Goal: Transaction & Acquisition: Purchase product/service

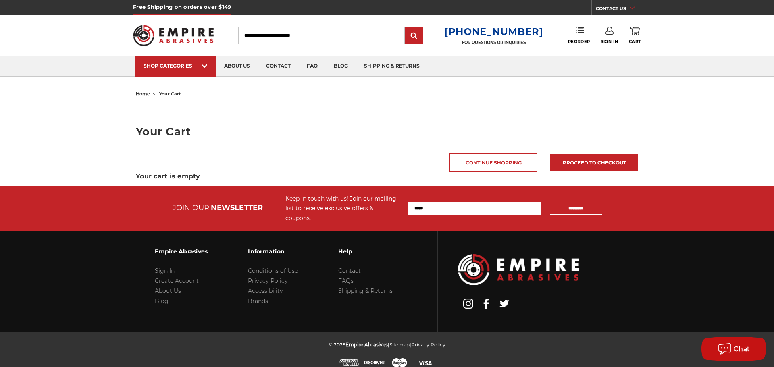
type input "**********"
click at [603, 29] on link "Sign In" at bounding box center [608, 36] width 17 height 18
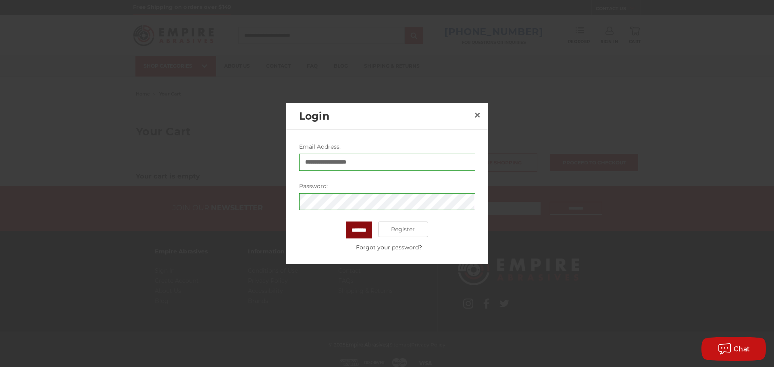
click at [359, 228] on input "*******" at bounding box center [359, 229] width 26 height 17
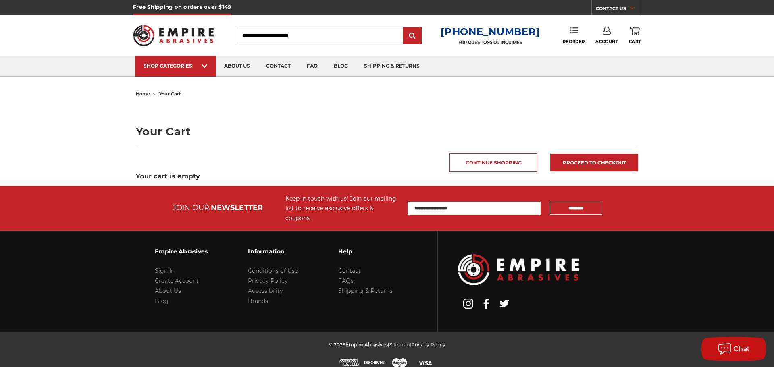
click at [577, 32] on icon at bounding box center [574, 30] width 8 height 8
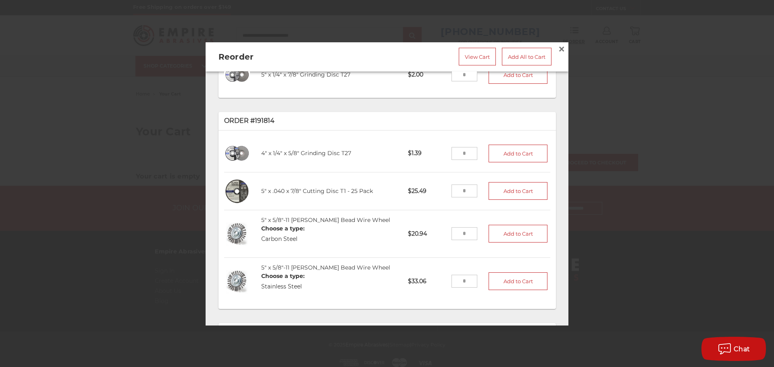
scroll to position [403, 0]
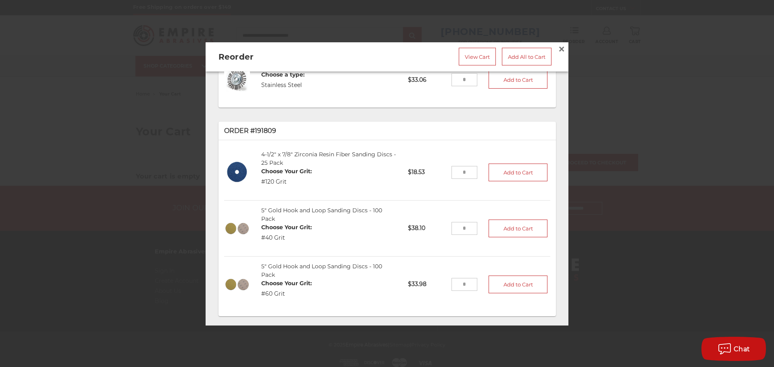
click at [462, 166] on input "tel" at bounding box center [464, 172] width 26 height 13
type input "*"
click at [488, 164] on button "Add to Cart" at bounding box center [517, 173] width 59 height 18
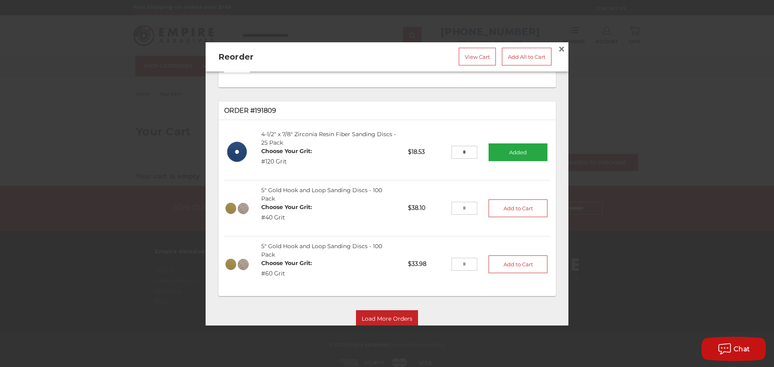
scroll to position [440, 0]
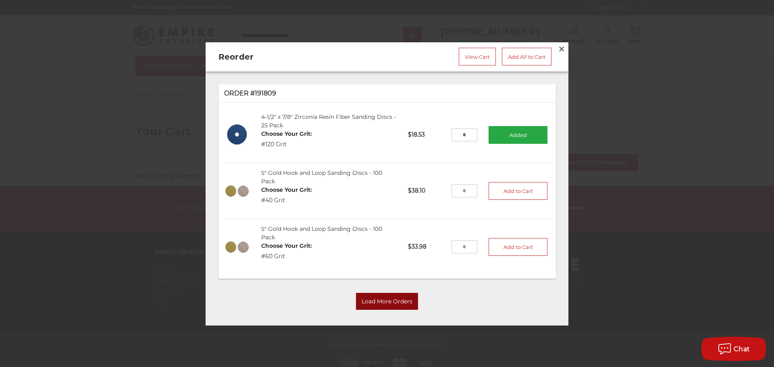
click at [384, 293] on button "Load More Orders" at bounding box center [387, 301] width 62 height 17
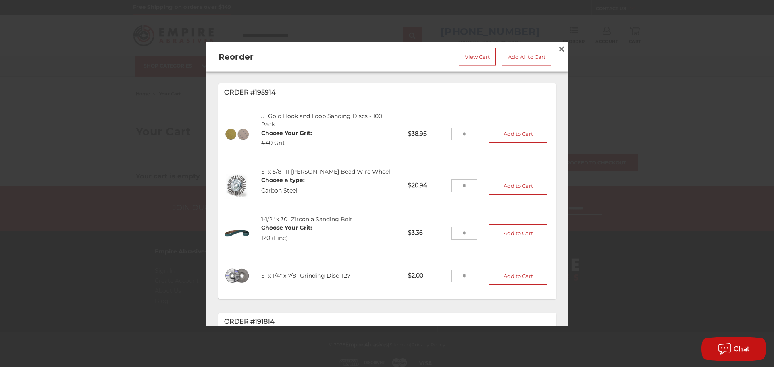
scroll to position [0, 0]
click at [311, 273] on link "5" x 1/4" x 7/8" Grinding Disc T27" at bounding box center [305, 276] width 89 height 7
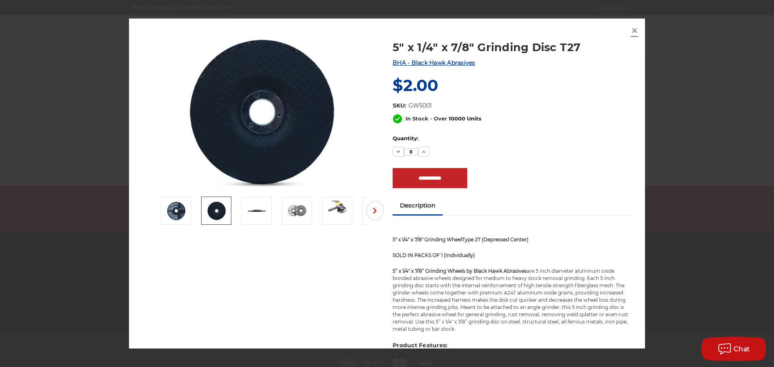
click at [634, 29] on span "×" at bounding box center [634, 31] width 7 height 16
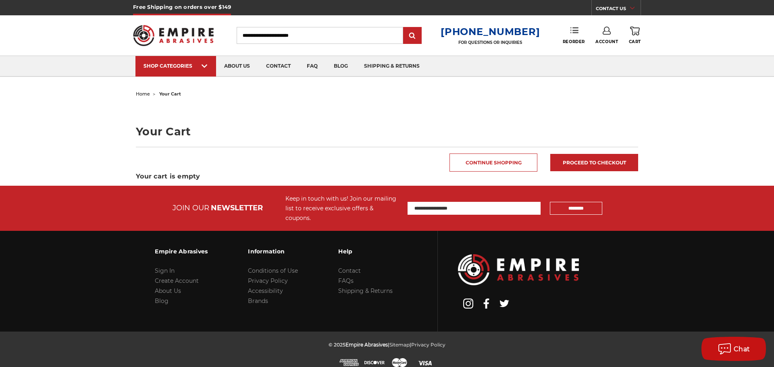
click at [574, 34] on icon at bounding box center [574, 30] width 8 height 8
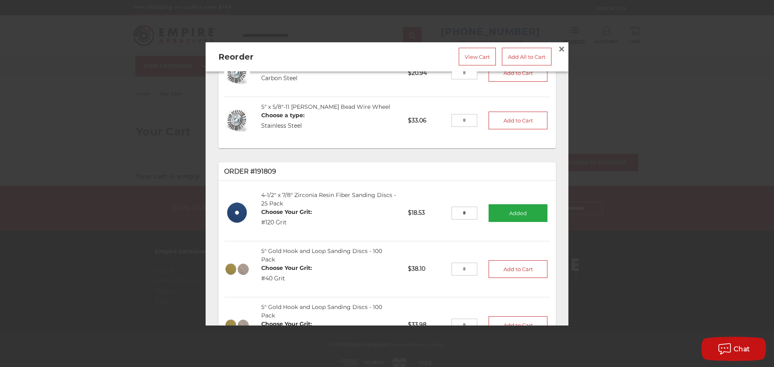
scroll to position [363, 0]
click at [292, 191] on link "4-1/2" x 7/8" Zirconia Resin Fiber Sanding Discs - 25 Pack" at bounding box center [328, 199] width 135 height 16
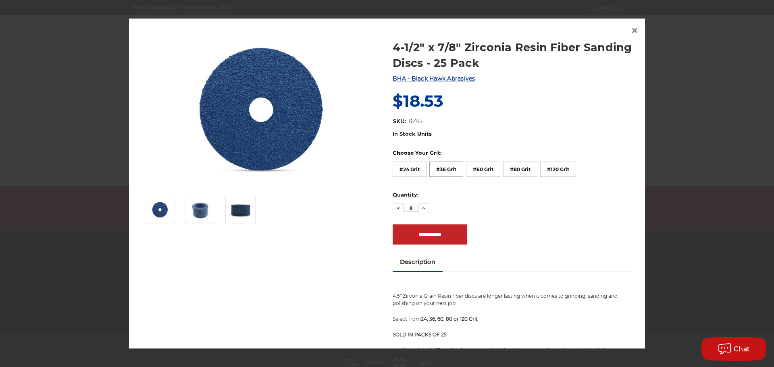
click at [444, 166] on label "#36 Grit" at bounding box center [446, 169] width 34 height 15
click at [421, 210] on icon at bounding box center [423, 209] width 6 height 6
type input "*"
click at [412, 235] on input "**********" at bounding box center [429, 235] width 75 height 20
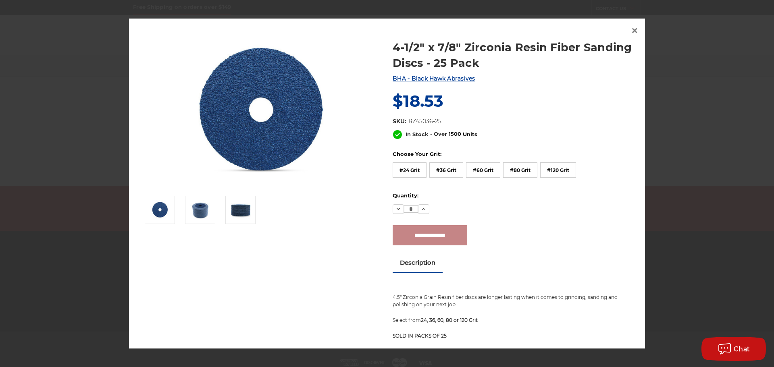
type input "**********"
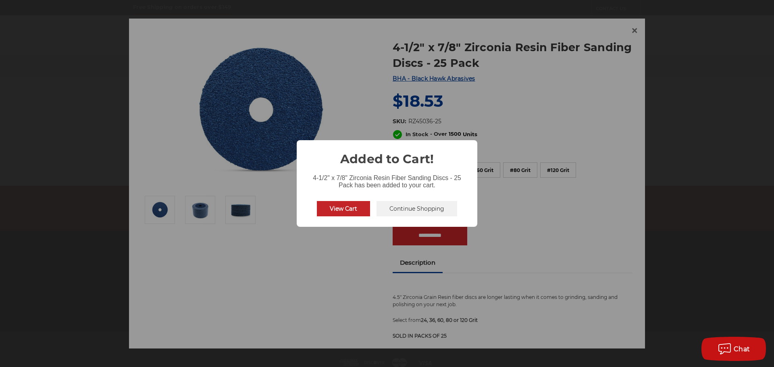
click at [396, 203] on button "Continue Shopping" at bounding box center [416, 208] width 81 height 15
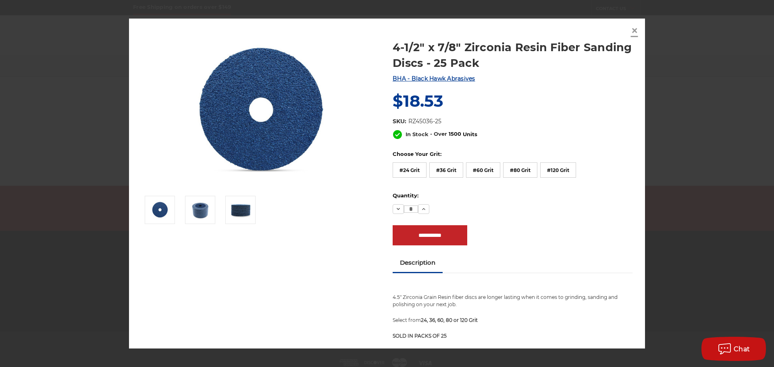
click at [635, 30] on span "×" at bounding box center [634, 31] width 7 height 16
